Goal: Transaction & Acquisition: Purchase product/service

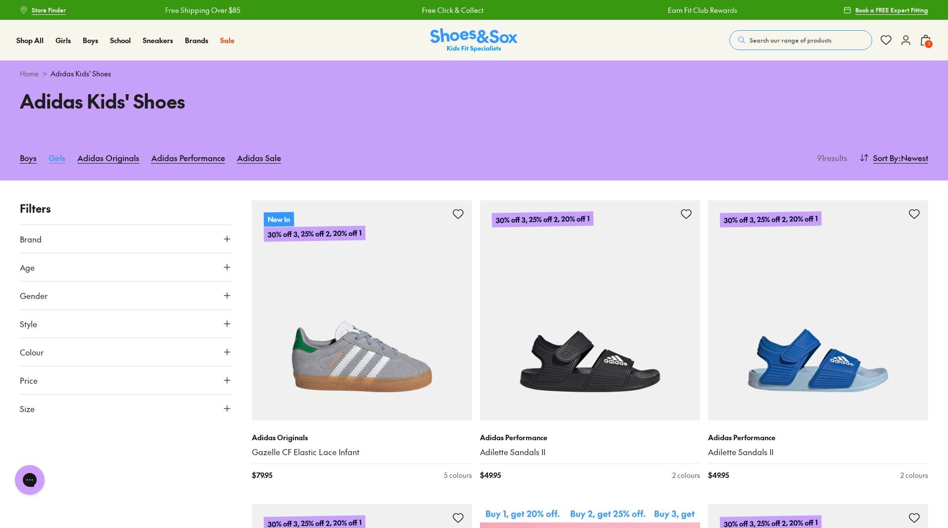
click at [52, 155] on link "Girls" at bounding box center [57, 158] width 17 height 22
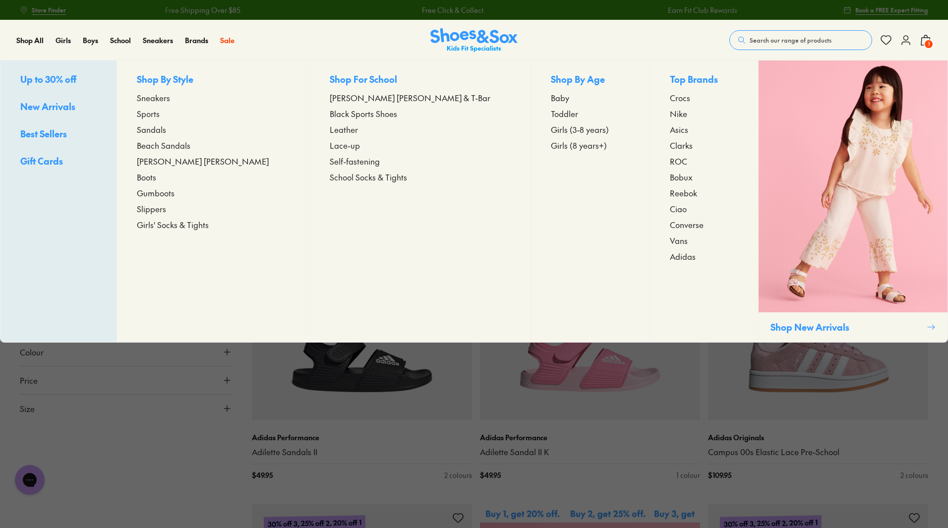
click at [670, 115] on span "Nike" at bounding box center [678, 114] width 17 height 12
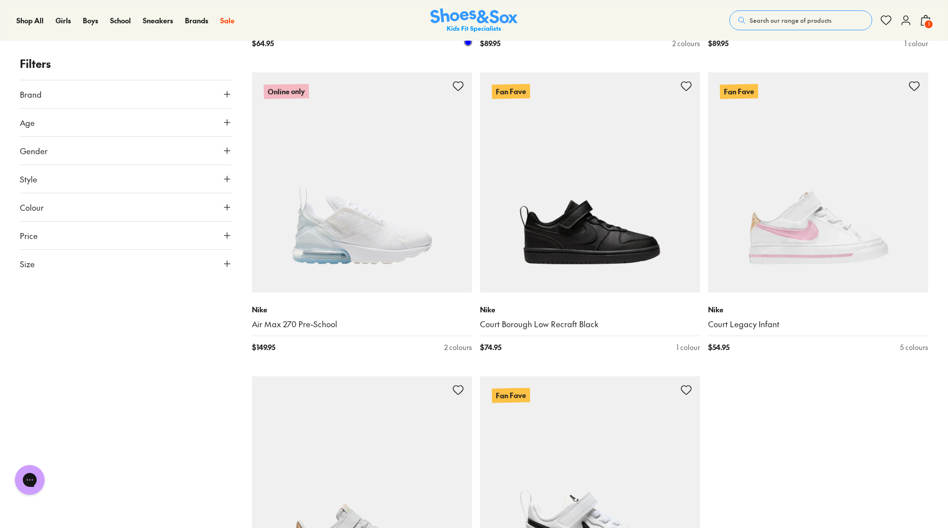
scroll to position [2876, 0]
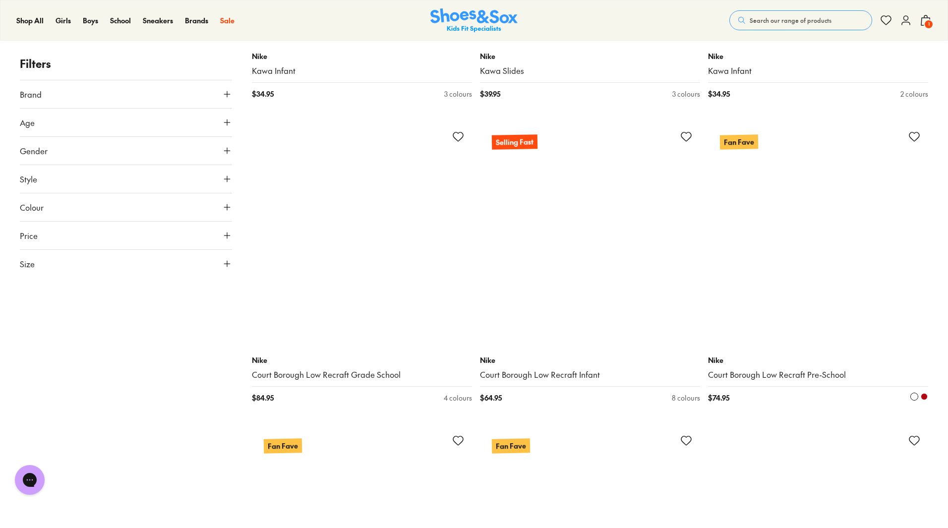
scroll to position [6050, 0]
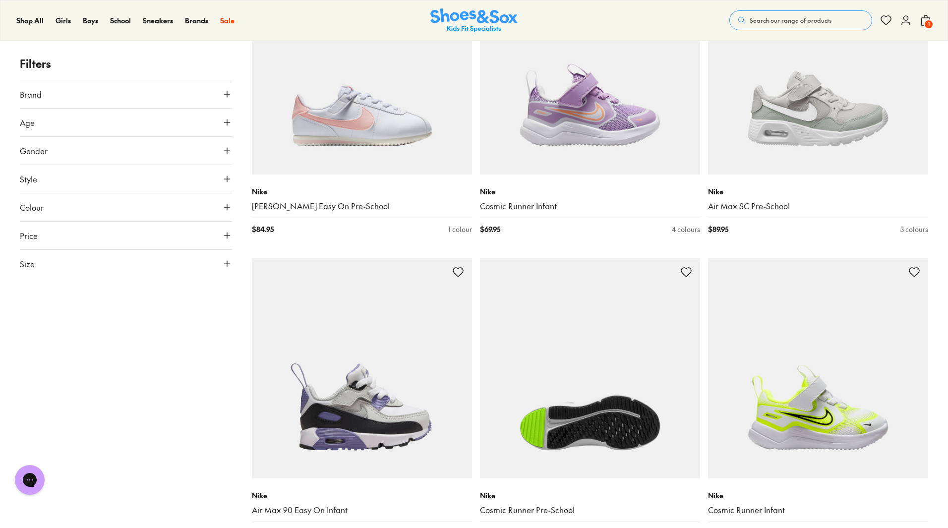
scroll to position [6893, 0]
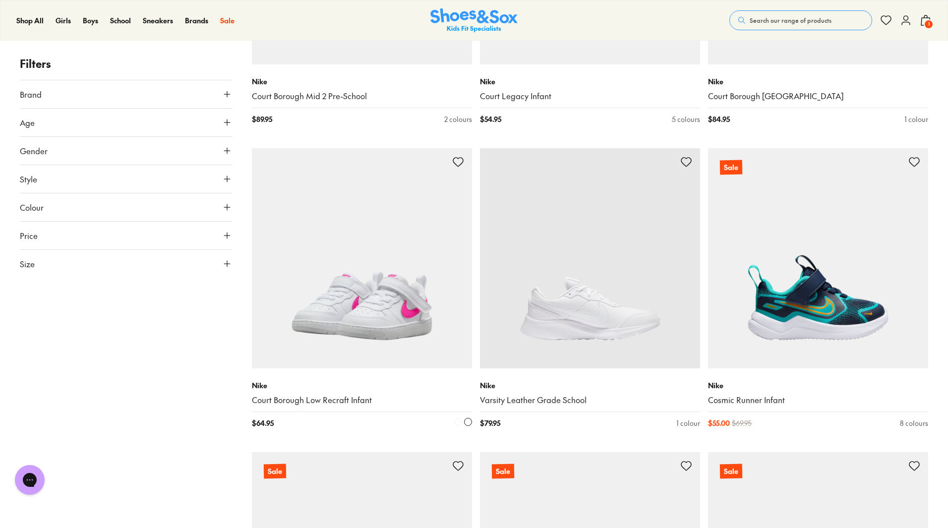
scroll to position [11654, 0]
